Goal: Use online tool/utility

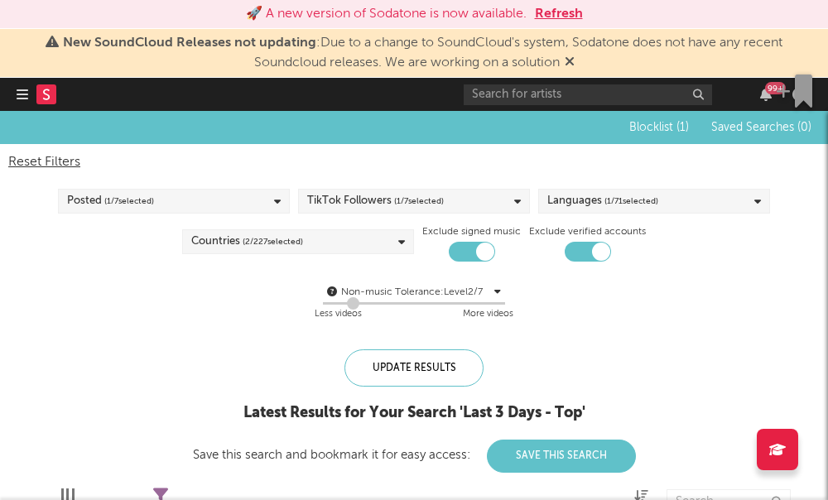
click at [43, 92] on rect at bounding box center [46, 94] width 20 height 20
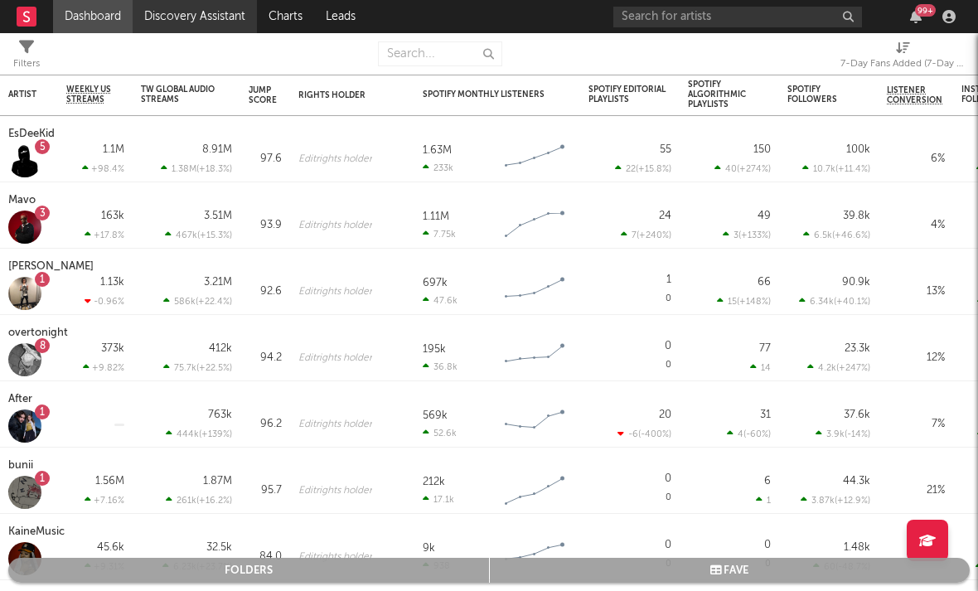
click at [172, 12] on link "Discovery Assistant" at bounding box center [195, 16] width 124 height 33
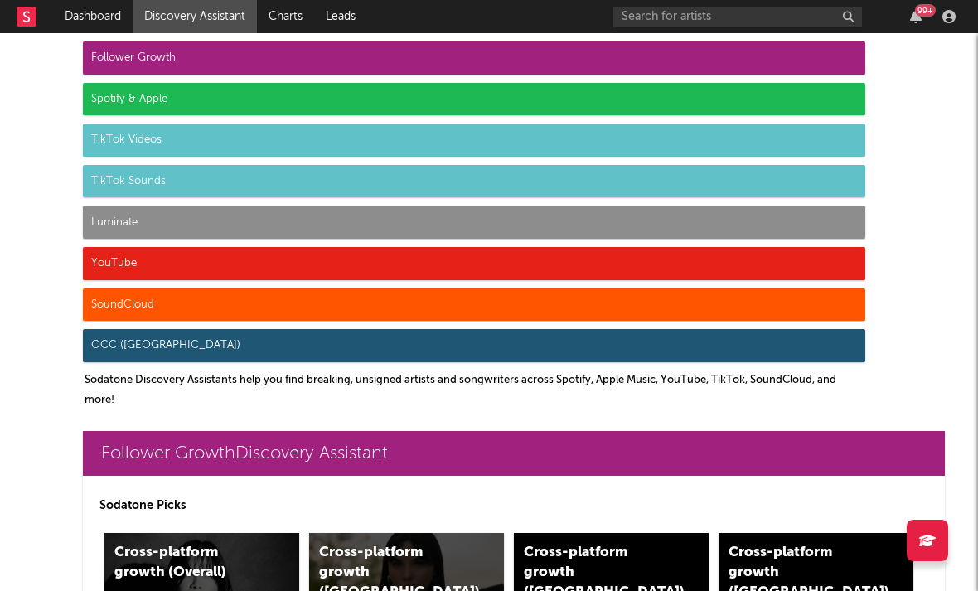
scroll to position [110, 0]
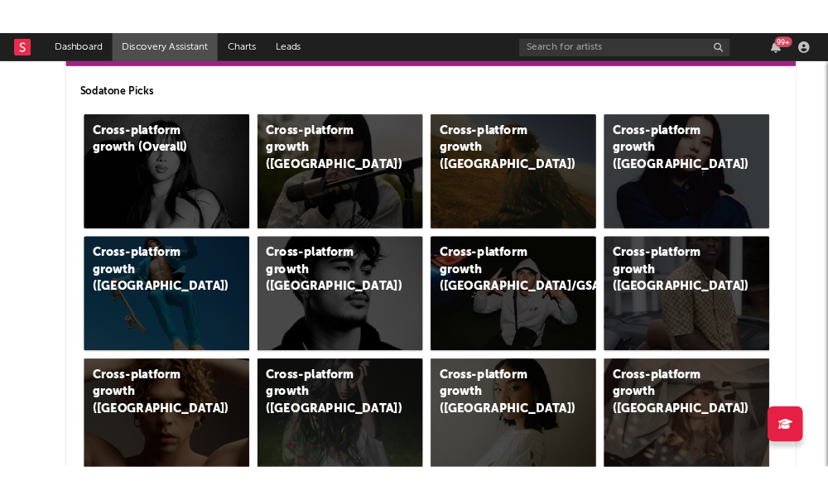
scroll to position [431, 6]
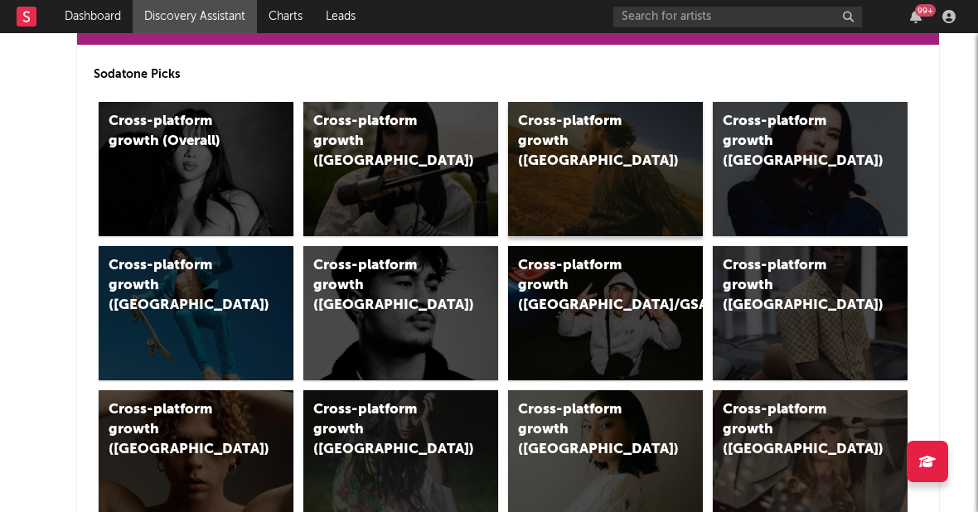
click at [573, 134] on div "Cross-platform growth (US)" at bounding box center [588, 142] width 140 height 60
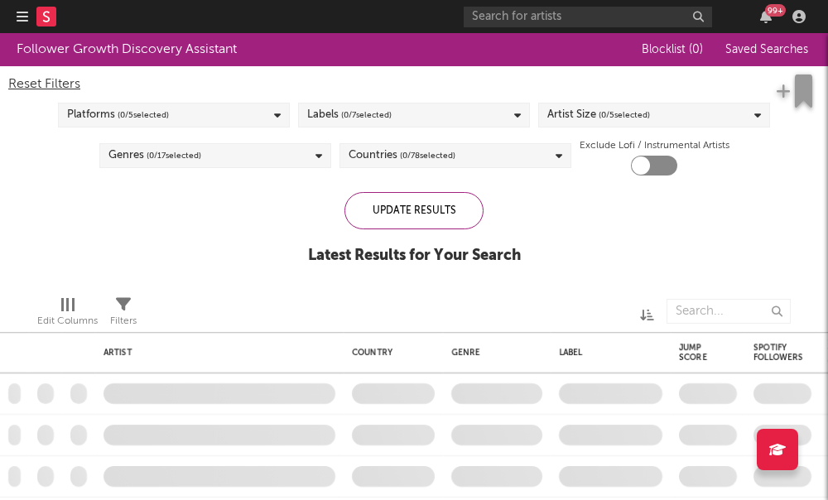
checkbox input "true"
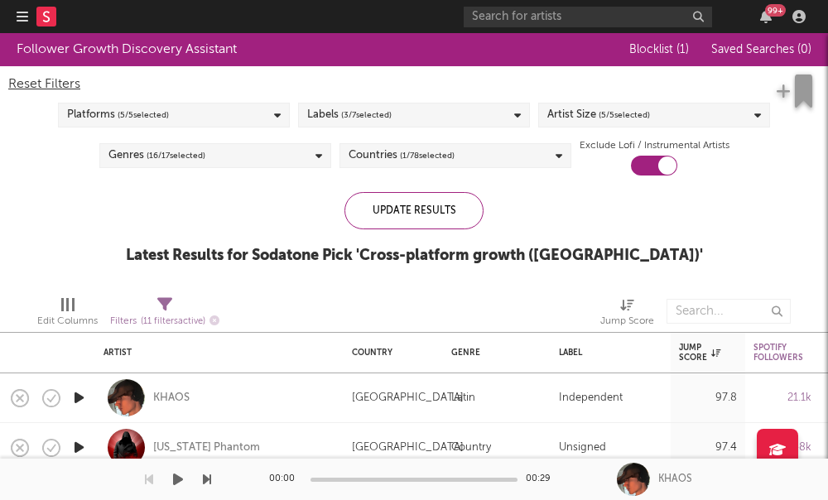
click at [374, 500] on div at bounding box center [414, 494] width 828 height 12
